Goal: Task Accomplishment & Management: Manage account settings

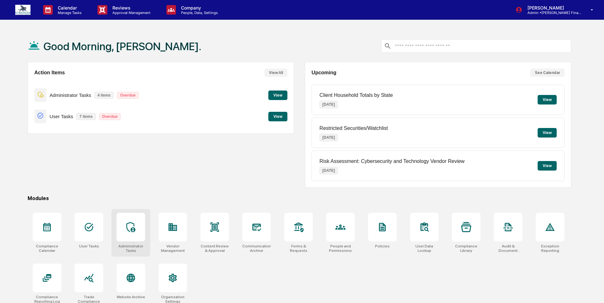
click at [129, 226] on icon at bounding box center [131, 227] width 10 height 10
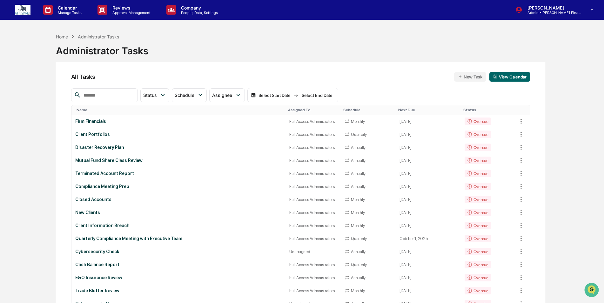
click at [128, 96] on input "text" at bounding box center [108, 95] width 54 height 8
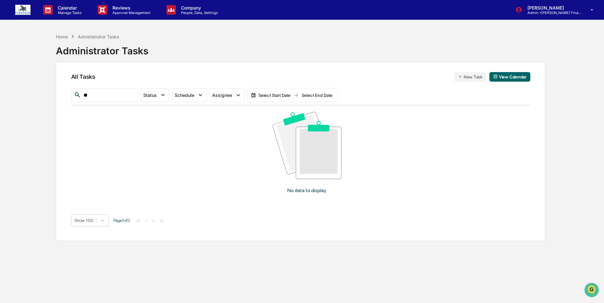
type input "*"
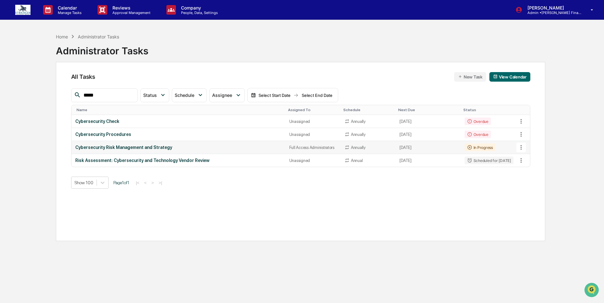
type input "*****"
click at [522, 145] on icon at bounding box center [521, 147] width 7 height 7
click at [528, 183] on img at bounding box center [527, 182] width 5 height 5
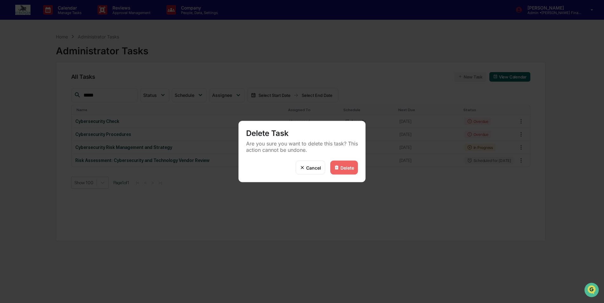
click at [342, 168] on div "Delete" at bounding box center [348, 167] width 14 height 5
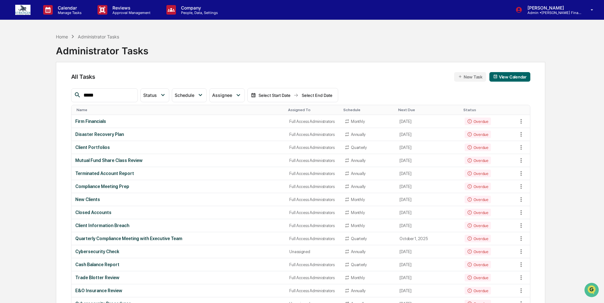
click at [115, 92] on input "*****" at bounding box center [108, 95] width 54 height 8
click at [294, 111] on div "Assigned To" at bounding box center [313, 110] width 50 height 4
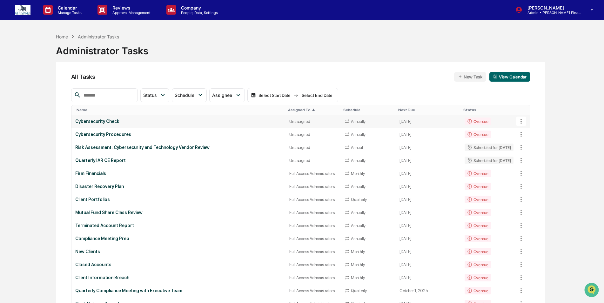
click at [244, 120] on div "Cybersecurity Check" at bounding box center [178, 121] width 207 height 5
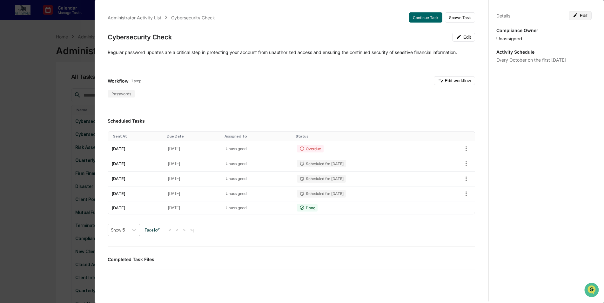
click at [582, 14] on button "Edit" at bounding box center [580, 15] width 23 height 9
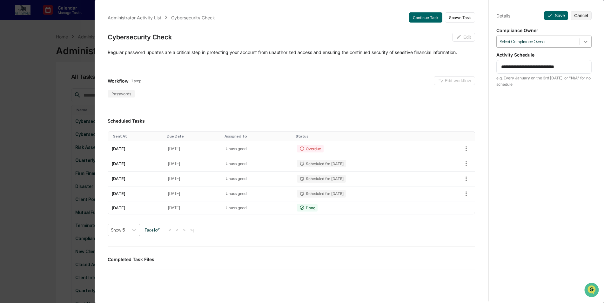
click at [584, 44] on icon at bounding box center [586, 41] width 6 height 6
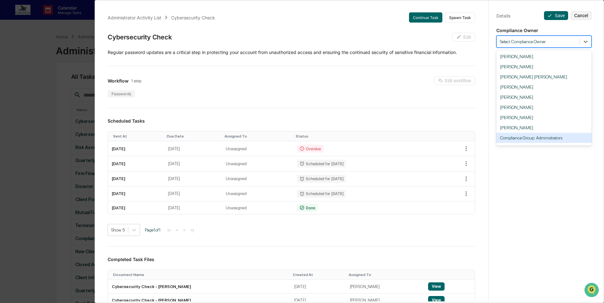
scroll to position [29, 0]
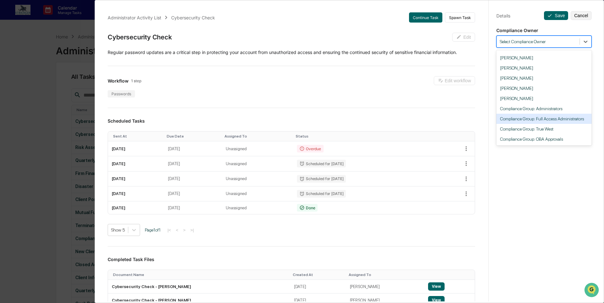
click at [555, 119] on div "Compliance Group: Full Access Administrators" at bounding box center [544, 119] width 95 height 10
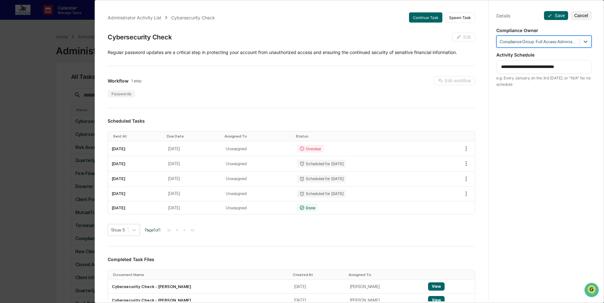
click at [37, 79] on div "Administrator Activity List Cybersecurity Check Continue Task Spawn Task Cybers…" at bounding box center [302, 151] width 604 height 303
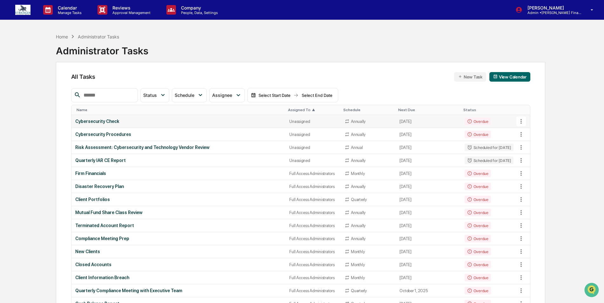
click at [126, 120] on div "Cybersecurity Check" at bounding box center [178, 121] width 207 height 5
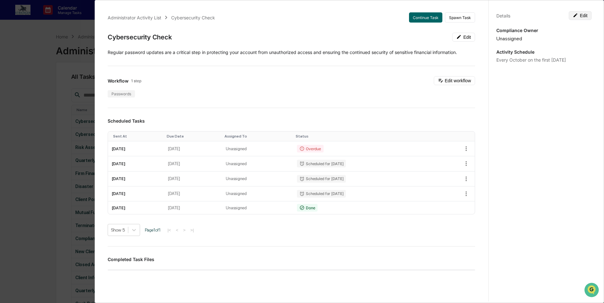
click at [583, 16] on button "Edit" at bounding box center [580, 15] width 23 height 9
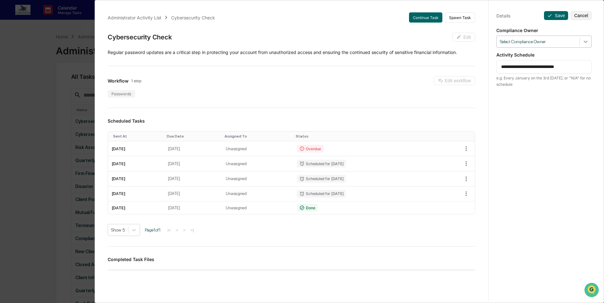
click at [583, 43] on icon at bounding box center [586, 41] width 6 height 6
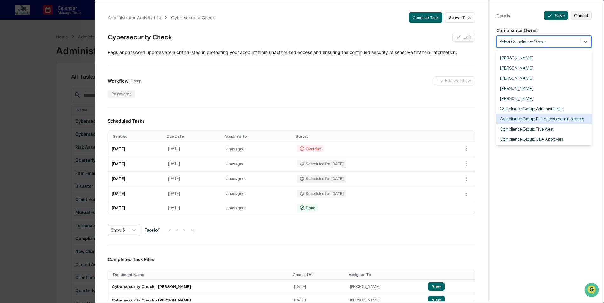
click at [553, 118] on div "Compliance Group: Full Access Administrators" at bounding box center [544, 119] width 95 height 10
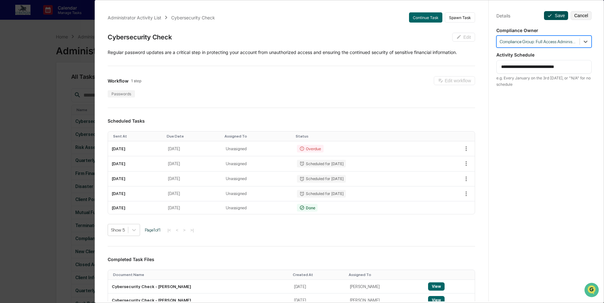
click at [551, 14] on button "Save" at bounding box center [556, 15] width 24 height 9
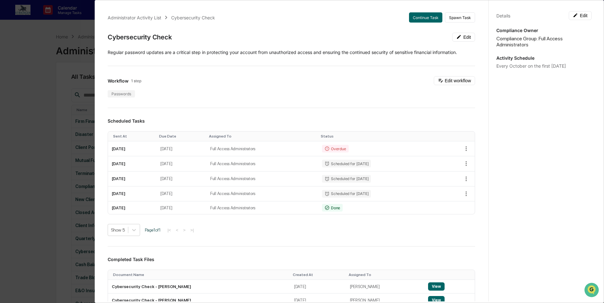
scroll to position [127, 0]
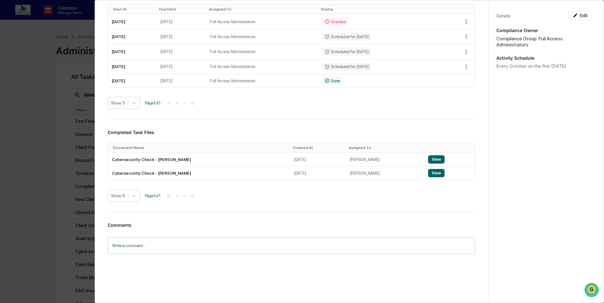
click at [40, 113] on div "Administrator Activity List Cybersecurity Check Continue Task Spawn Task Cybers…" at bounding box center [302, 151] width 604 height 303
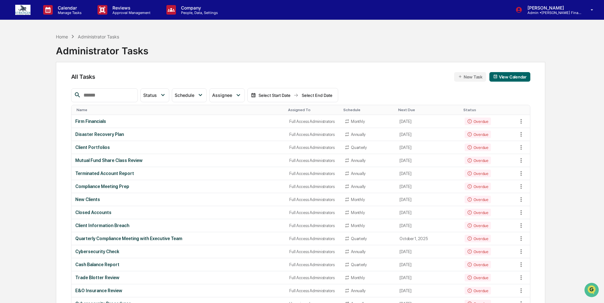
click at [295, 109] on div "Assigned To" at bounding box center [313, 110] width 50 height 4
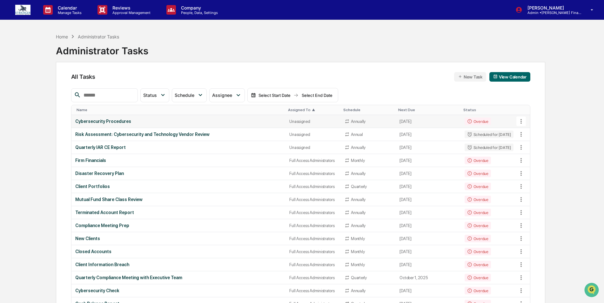
click at [289, 119] on div "Unassigned" at bounding box center [313, 121] width 48 height 5
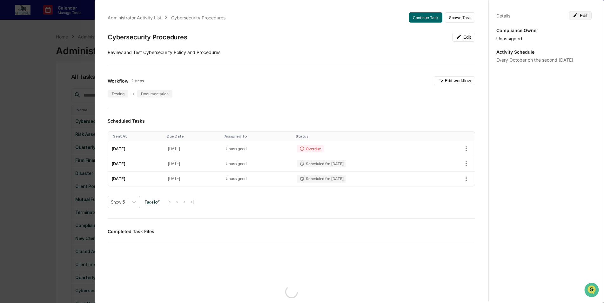
click at [578, 15] on button "Edit" at bounding box center [580, 15] width 23 height 9
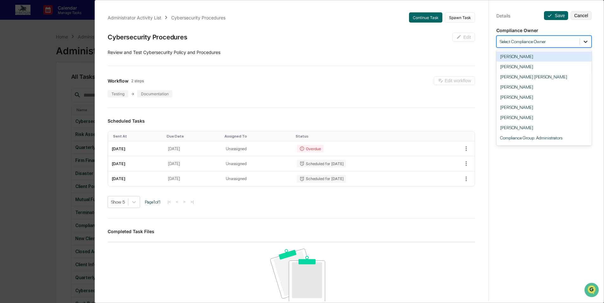
click at [585, 40] on icon at bounding box center [586, 41] width 6 height 6
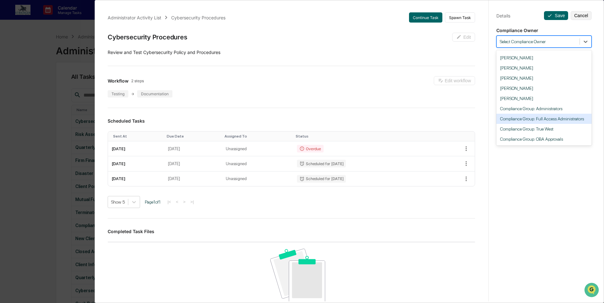
click at [558, 120] on div "Compliance Group: Full Access Administrators" at bounding box center [544, 119] width 95 height 10
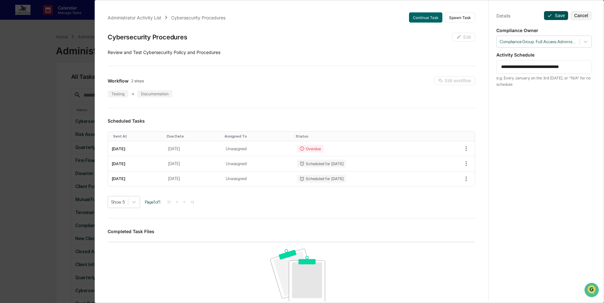
click at [553, 15] on button "Save" at bounding box center [556, 15] width 24 height 9
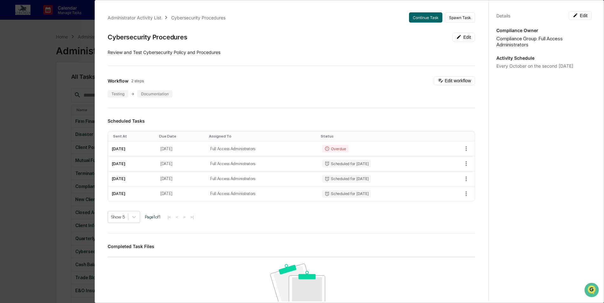
click at [37, 126] on div "Administrator Activity List Cybersecurity Procedures Continue Task Spawn Task C…" at bounding box center [302, 151] width 604 height 303
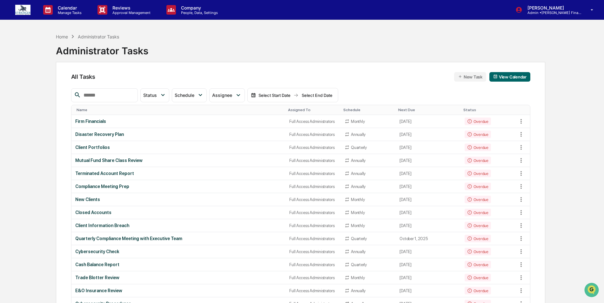
click at [290, 110] on div "Assigned To" at bounding box center [313, 110] width 50 height 4
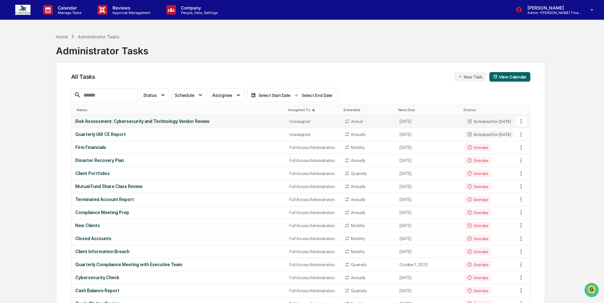
click at [278, 120] on td "Risk Assessment: Cybersecurity and Technology Vendor Review" at bounding box center [178, 121] width 214 height 13
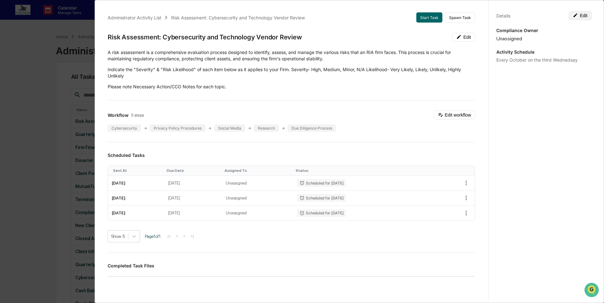
click at [585, 16] on button "Edit" at bounding box center [580, 15] width 23 height 9
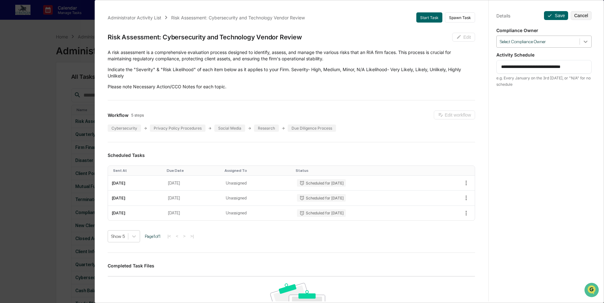
click at [585, 40] on icon at bounding box center [586, 41] width 6 height 6
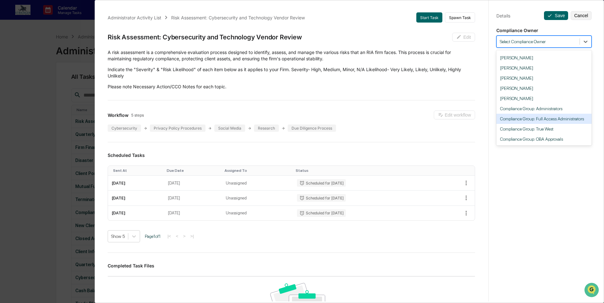
click at [553, 120] on div "Compliance Group: Full Access Administrators" at bounding box center [544, 119] width 95 height 10
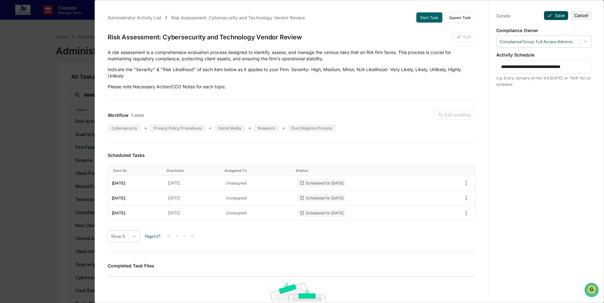
click at [550, 14] on button "Save" at bounding box center [556, 15] width 24 height 9
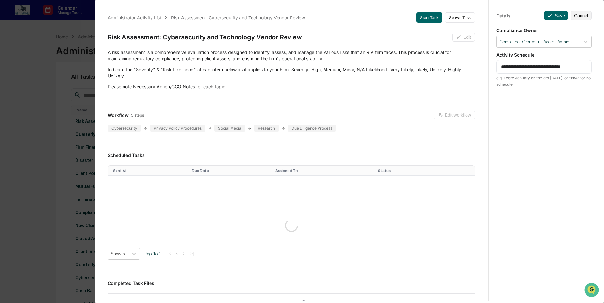
click at [28, 132] on div "Administrator Activity List Risk Assessment: Cybersecurity and Technology Vendo…" at bounding box center [302, 151] width 604 height 303
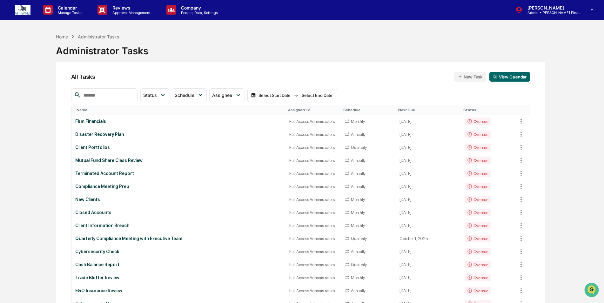
click at [295, 108] on div "Assigned To" at bounding box center [313, 110] width 50 height 4
click at [272, 119] on div "Firm Financials" at bounding box center [178, 121] width 207 height 5
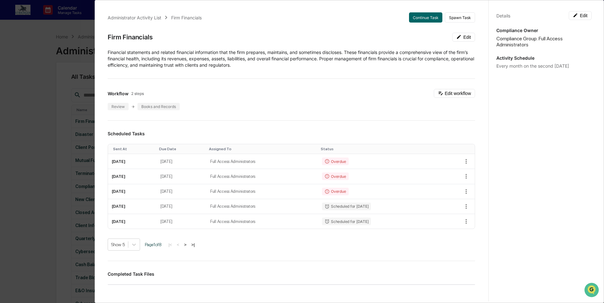
click at [32, 114] on div "Administrator Activity List Firm Financials Continue Task Spawn Task Firm Finan…" at bounding box center [302, 151] width 604 height 303
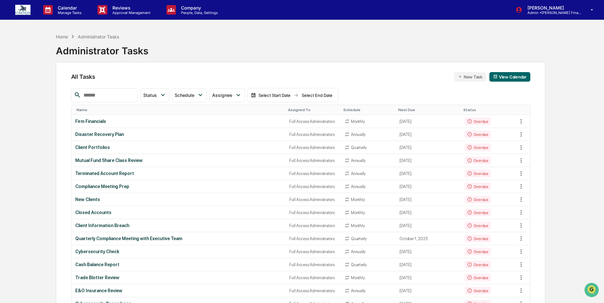
click at [288, 107] on th "Assigned To" at bounding box center [313, 110] width 55 height 10
click at [288, 110] on div "Assigned To" at bounding box center [313, 110] width 50 height 4
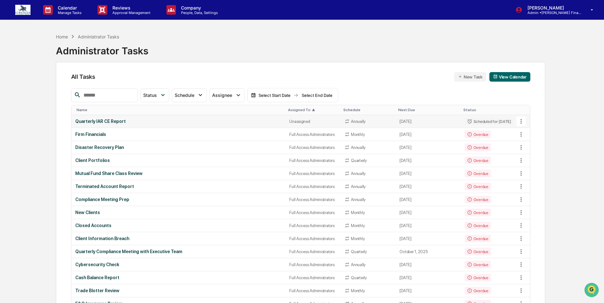
click at [286, 119] on td "Unassigned" at bounding box center [313, 121] width 55 height 13
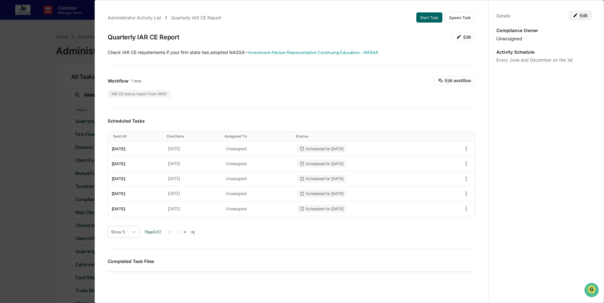
click at [582, 15] on button "Edit" at bounding box center [580, 15] width 23 height 9
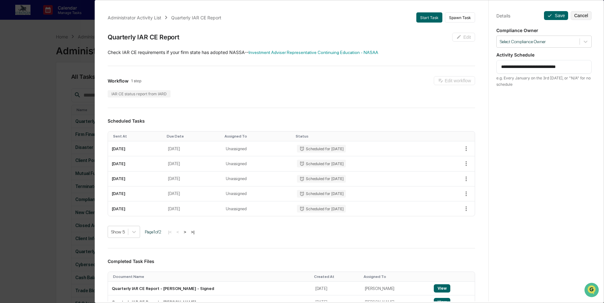
click at [584, 48] on div "**********" at bounding box center [544, 157] width 111 height 318
click at [583, 39] on icon at bounding box center [586, 41] width 6 height 6
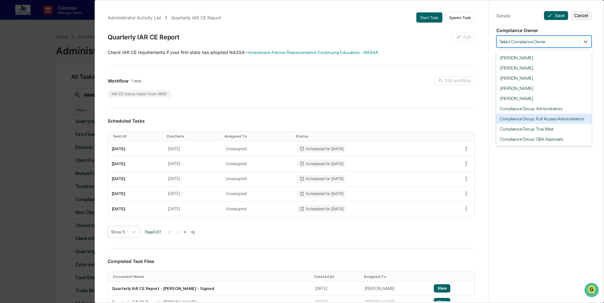
click at [556, 120] on div "Compliance Group: Full Access Administrators" at bounding box center [544, 119] width 95 height 10
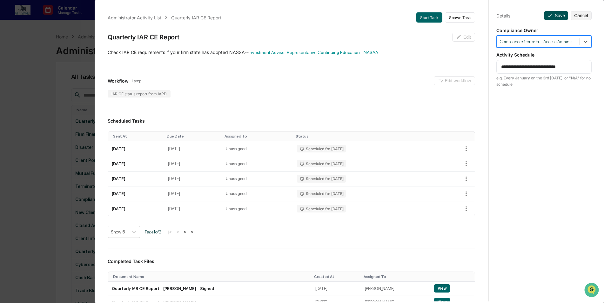
click at [551, 16] on button "Save" at bounding box center [556, 15] width 24 height 9
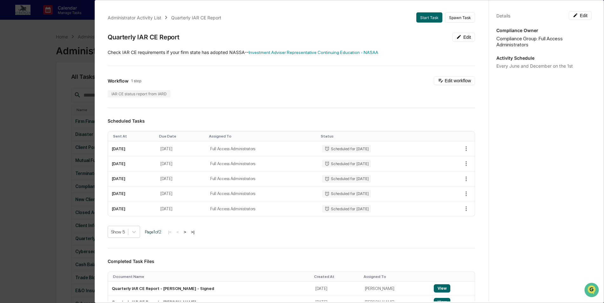
click at [44, 51] on div "Administrator Activity List Quarterly IAR CE Report Start Task Spawn Task Quart…" at bounding box center [302, 151] width 604 height 303
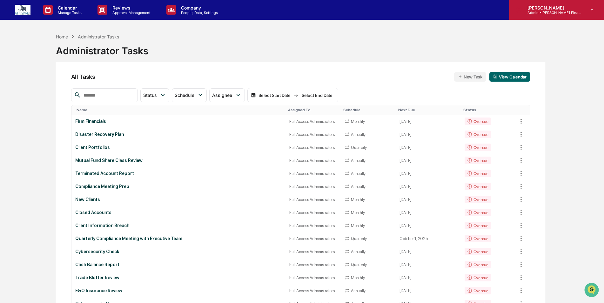
click at [549, 11] on p "Admin • [PERSON_NAME] Financial Group" at bounding box center [552, 12] width 59 height 4
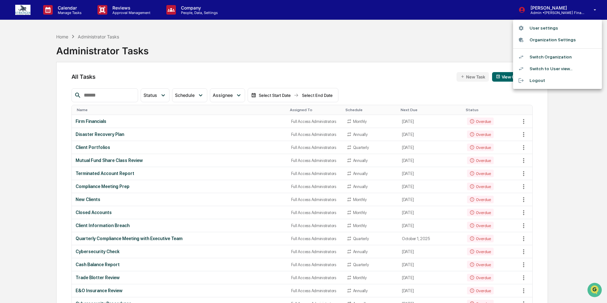
click at [547, 58] on li "Switch Organization" at bounding box center [557, 57] width 89 height 12
